Goal: Task Accomplishment & Management: Use online tool/utility

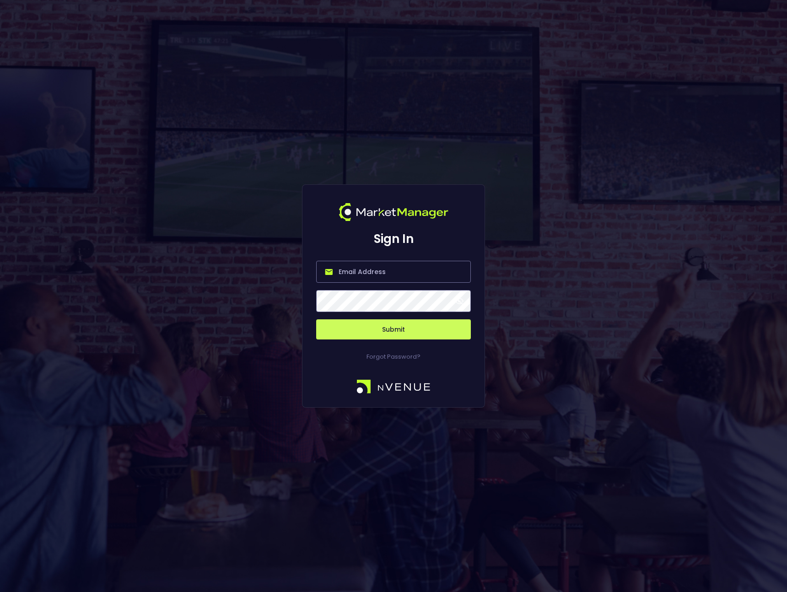
click at [385, 277] on input "email" at bounding box center [393, 272] width 155 height 22
type input "[PERSON_NAME][EMAIL_ADDRESS][DOMAIN_NAME]"
click at [363, 274] on input "[PERSON_NAME][EMAIL_ADDRESS][DOMAIN_NAME]" at bounding box center [393, 272] width 155 height 22
click at [294, 310] on div "Sign In [PERSON_NAME][EMAIL_ADDRESS][DOMAIN_NAME] Submit Forgot Password?" at bounding box center [393, 296] width 787 height 592
click at [361, 334] on button "Submit" at bounding box center [393, 329] width 155 height 20
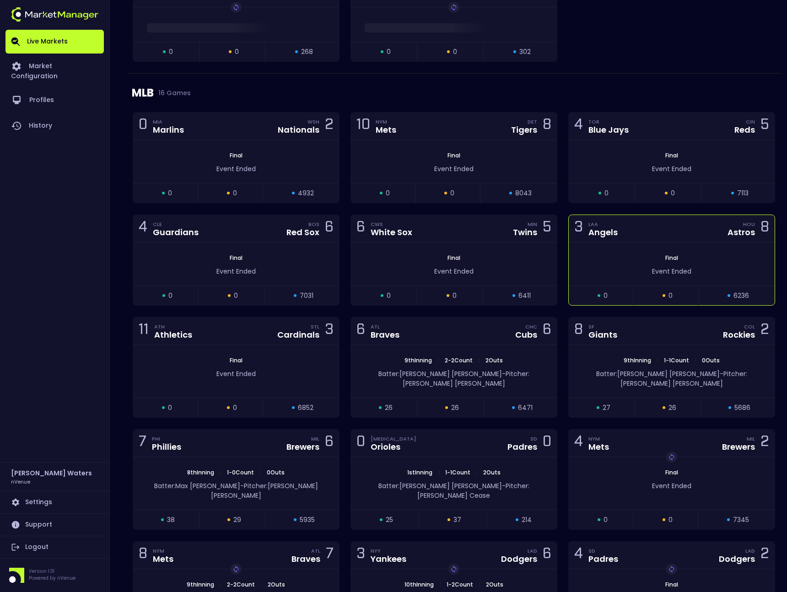
scroll to position [1231, 0]
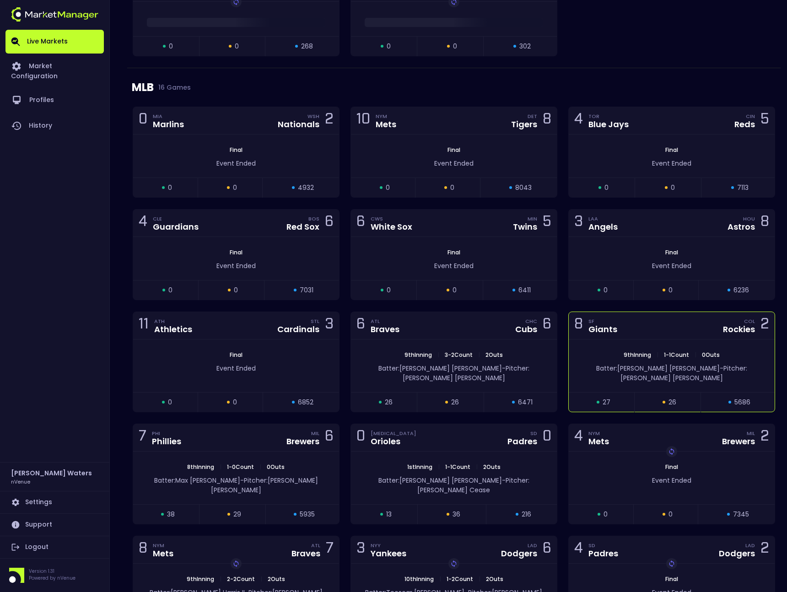
click at [624, 332] on div "8 SF Giants COL Rockies 2" at bounding box center [672, 325] width 206 height 27
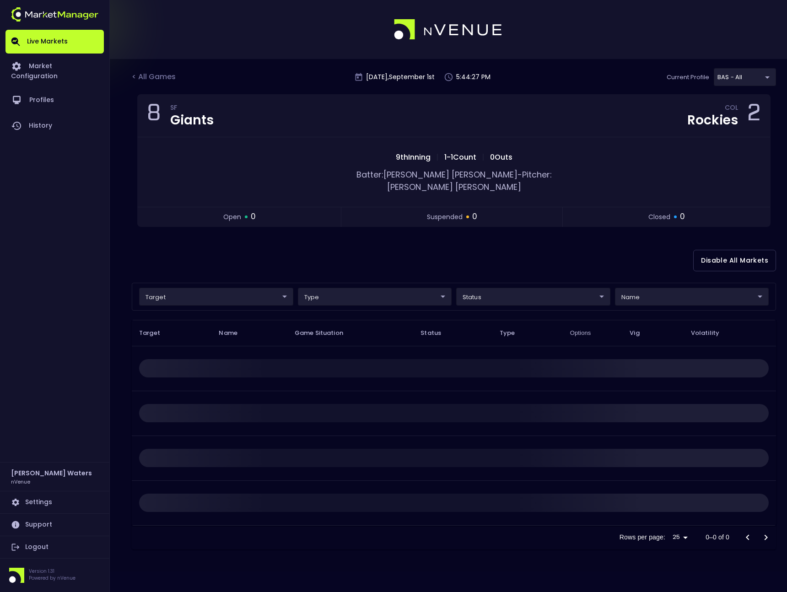
scroll to position [0, 0]
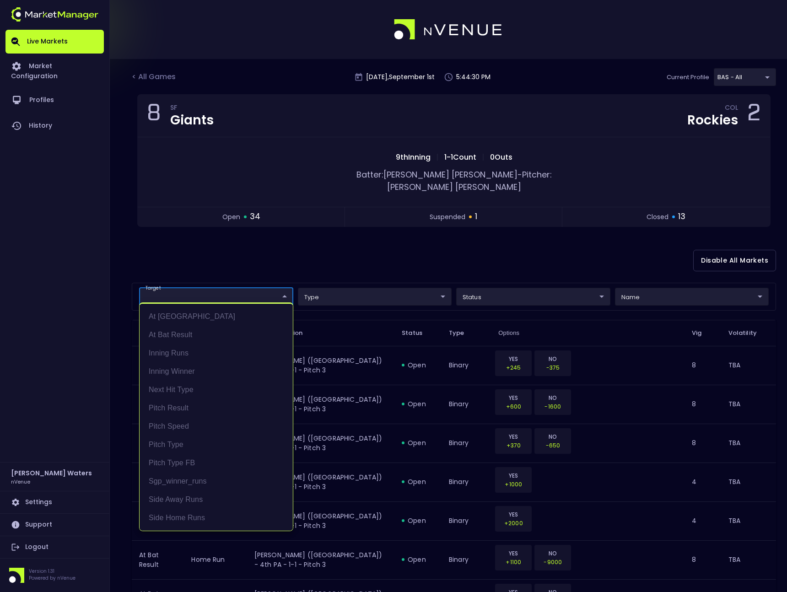
click at [231, 335] on li "At Bat Result" at bounding box center [216, 335] width 153 height 18
type input "At Bat Result"
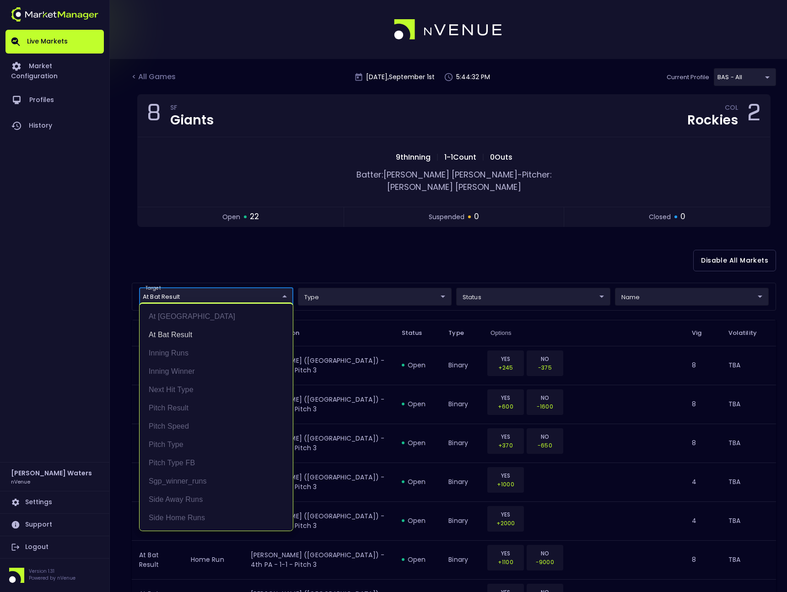
click at [383, 285] on div at bounding box center [393, 296] width 787 height 592
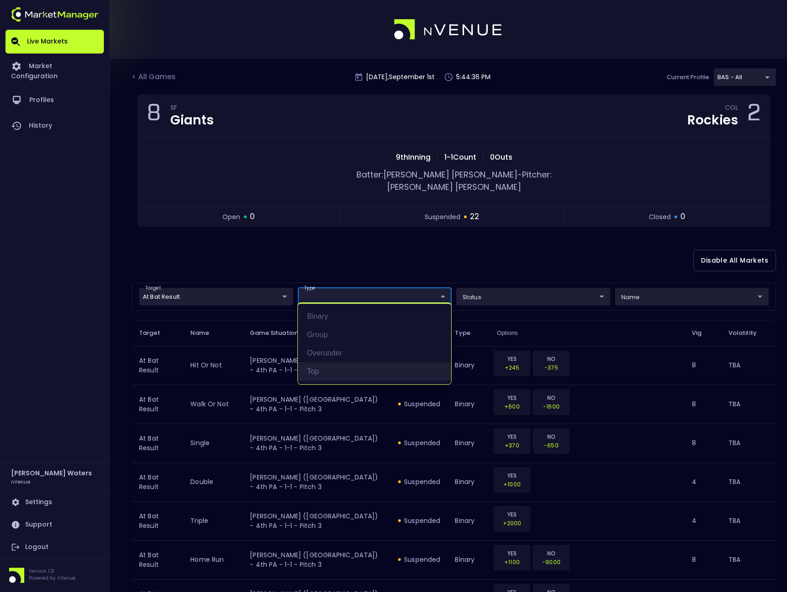
click at [358, 367] on li "top" at bounding box center [374, 371] width 153 height 18
type input "top"
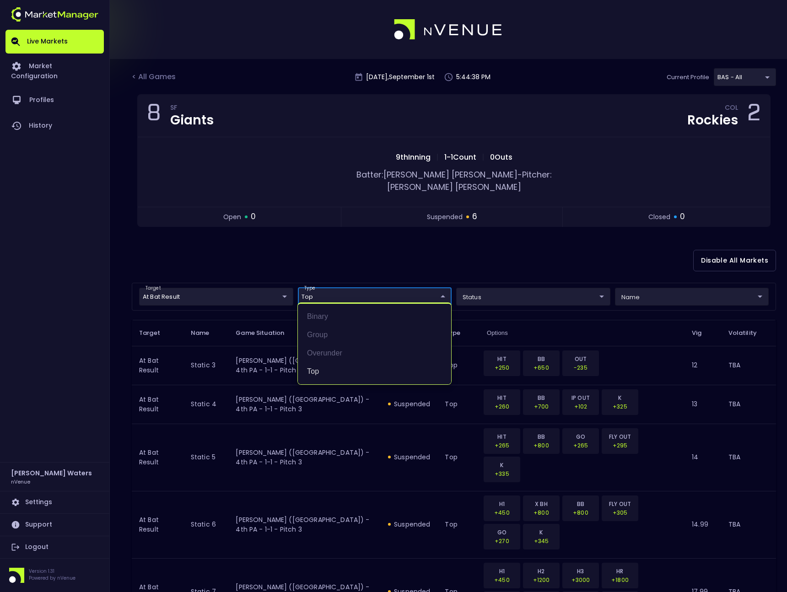
click at [608, 314] on div at bounding box center [393, 296] width 787 height 592
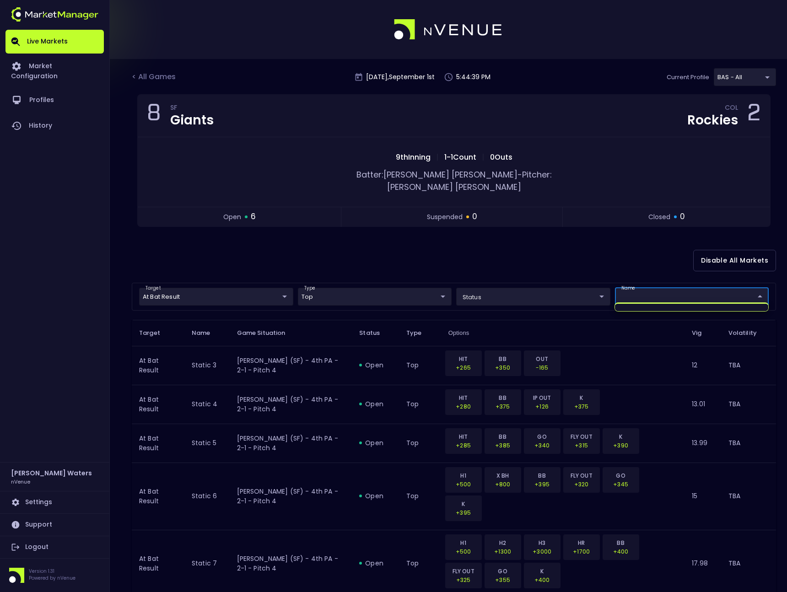
click at [652, 286] on body "Live Markets Market Configuration Profiles History [PERSON_NAME] nVenue Setting…" at bounding box center [393, 355] width 787 height 711
click at [652, 286] on div at bounding box center [393, 296] width 787 height 592
click at [614, 250] on div "Disable All Markets" at bounding box center [454, 260] width 644 height 44
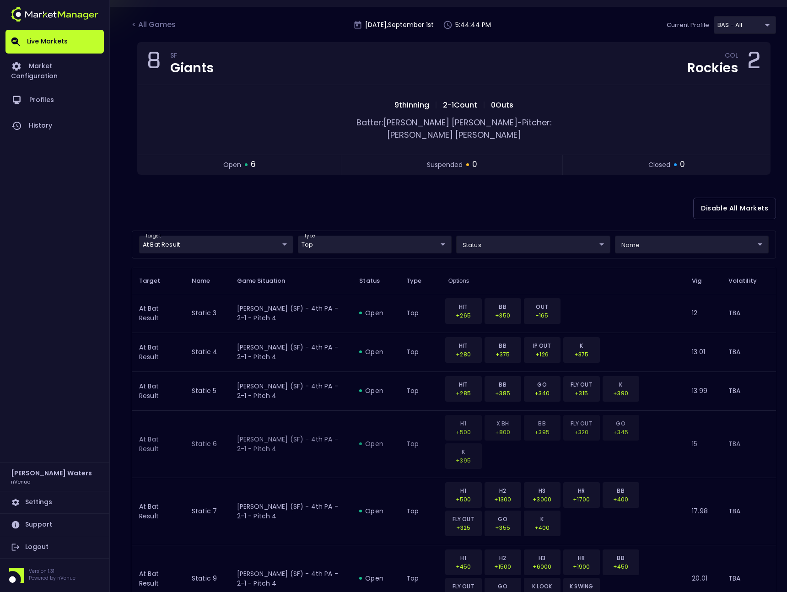
scroll to position [78, 0]
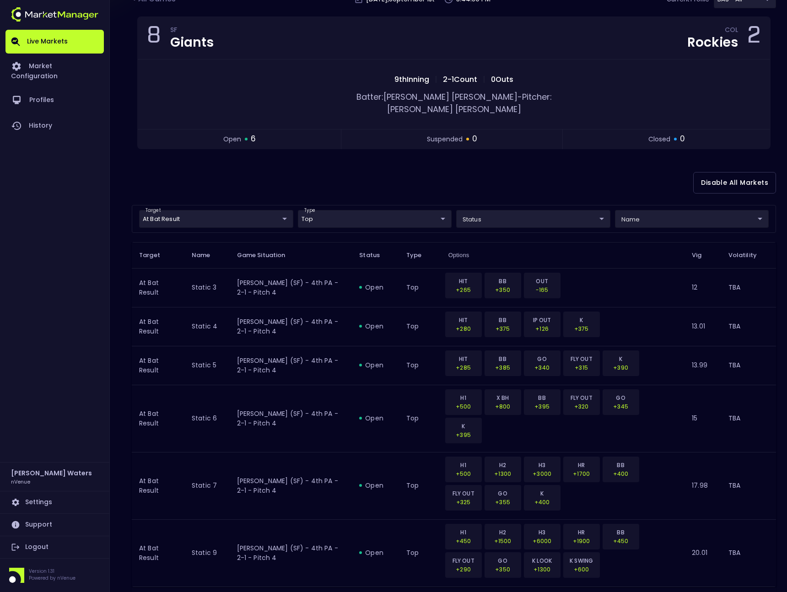
click at [494, 172] on div "Disable All Markets" at bounding box center [454, 183] width 644 height 44
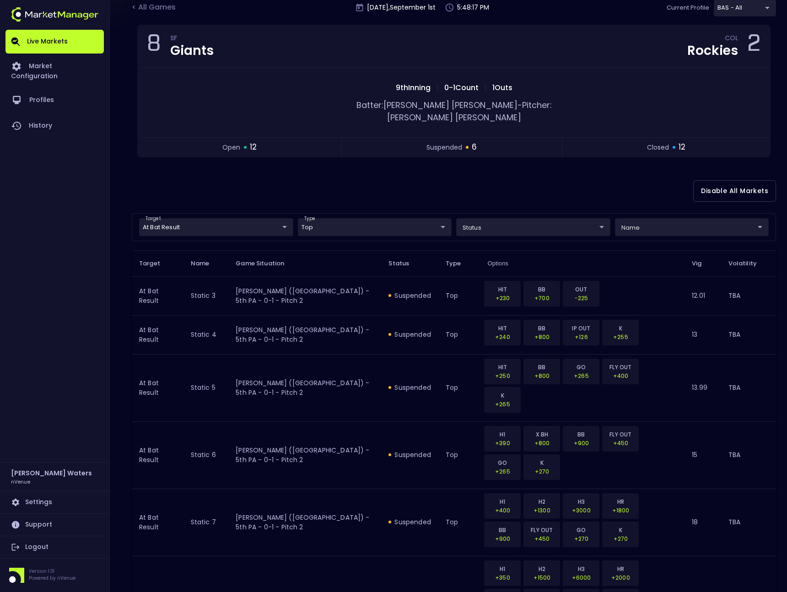
scroll to position [0, 0]
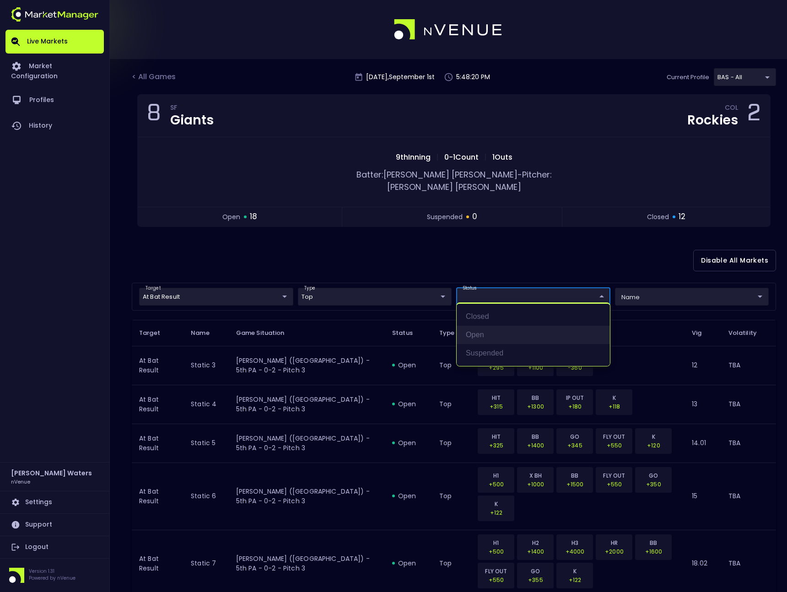
click at [512, 340] on li "open" at bounding box center [533, 335] width 153 height 18
type input "open"
click at [390, 454] on div at bounding box center [393, 296] width 787 height 592
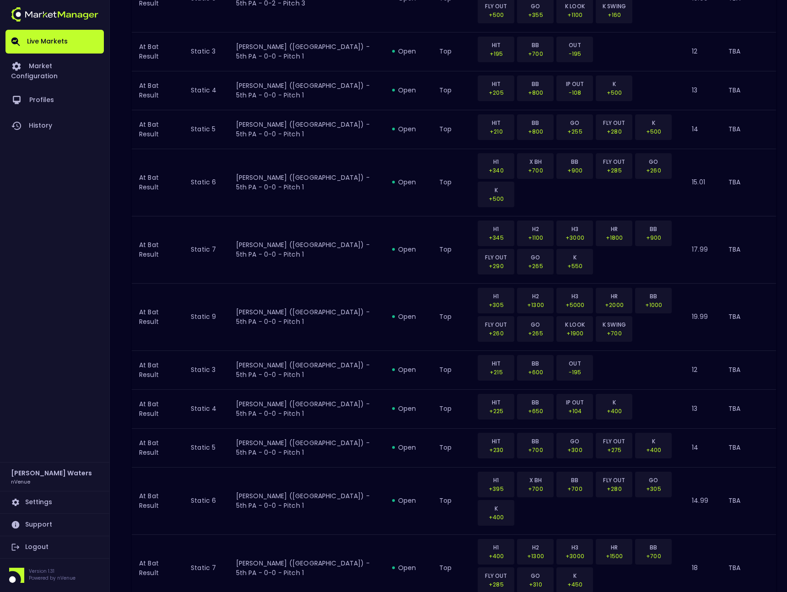
scroll to position [658, 0]
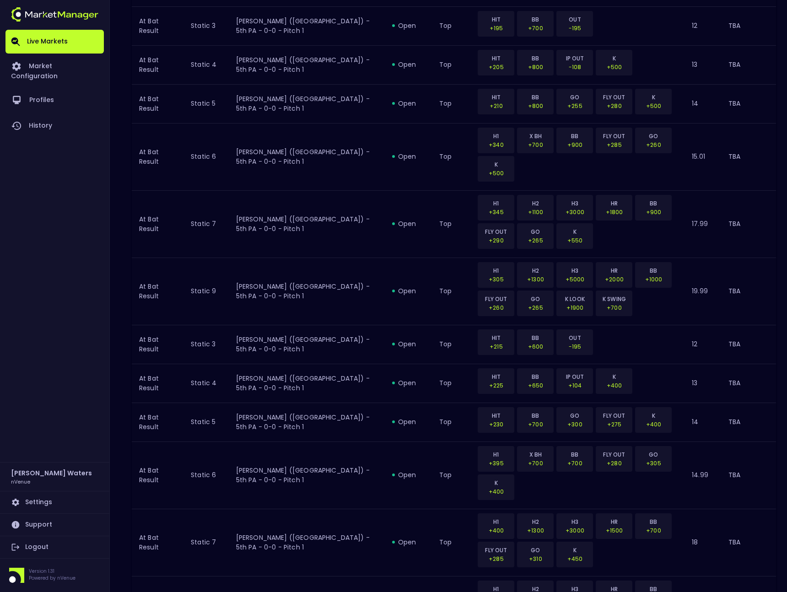
click at [668, 557] on body "Live Markets Market Configuration Profiles History [PERSON_NAME] nVenue Setting…" at bounding box center [393, 16] width 787 height 1348
click at [567, 580] on div at bounding box center [393, 296] width 787 height 592
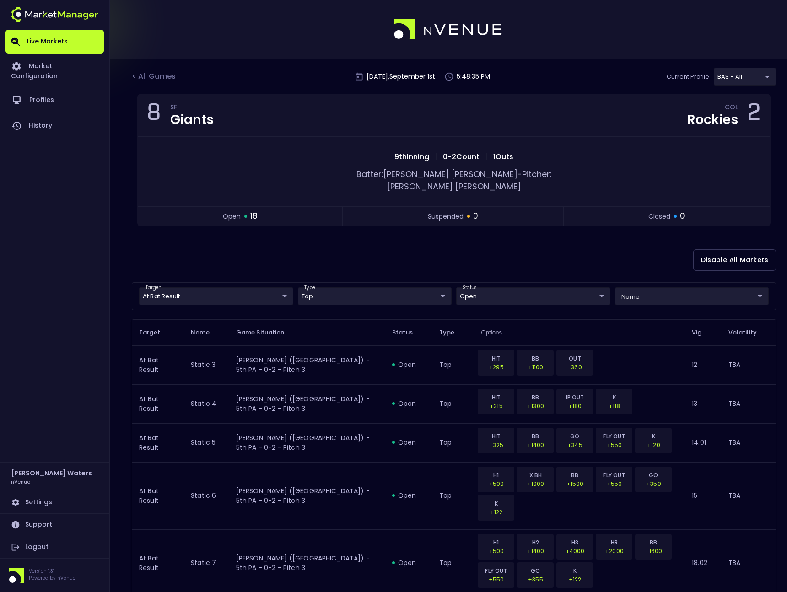
scroll to position [0, 0]
